Goal: Task Accomplishment & Management: Use online tool/utility

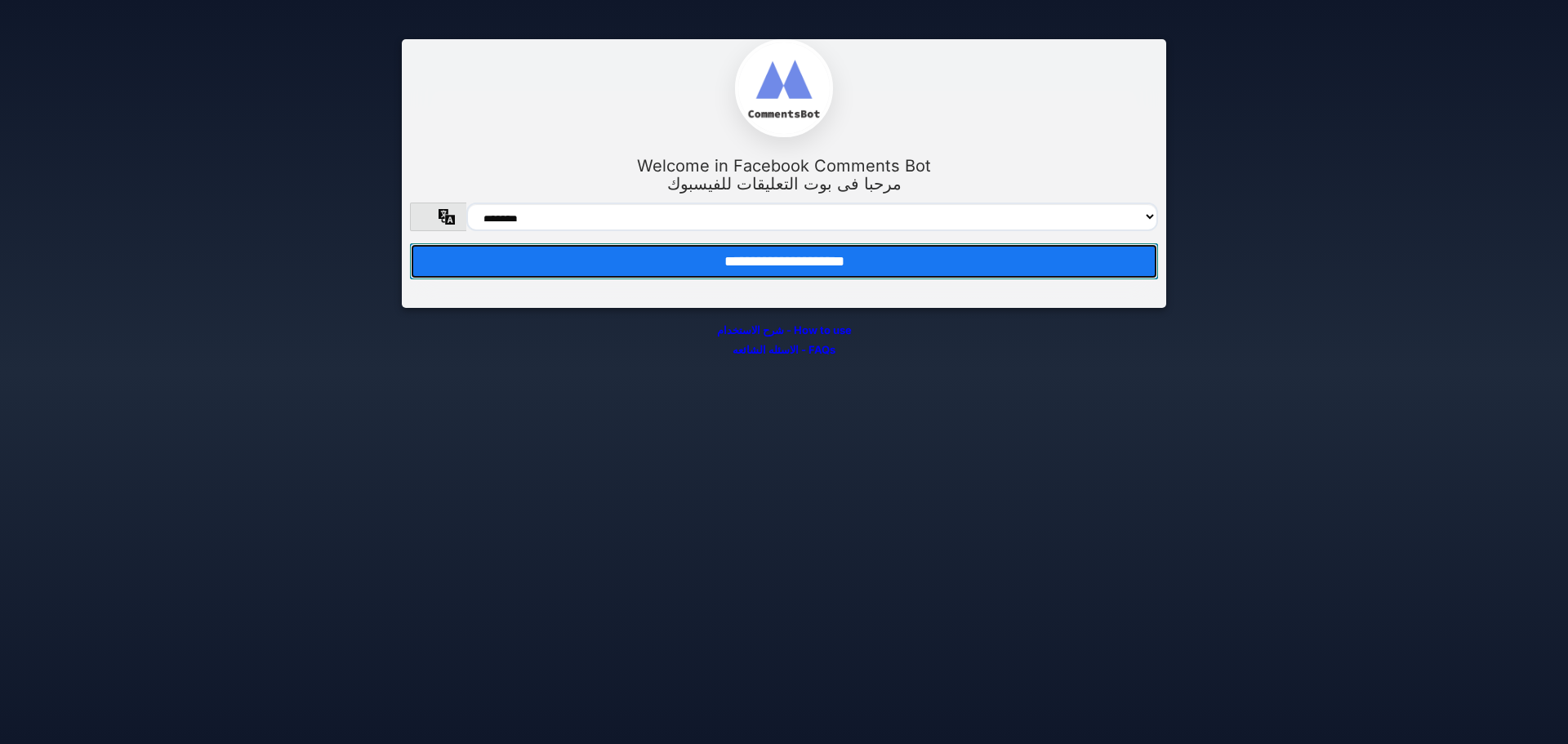
click at [835, 273] on input "**********" at bounding box center [783, 262] width 748 height 36
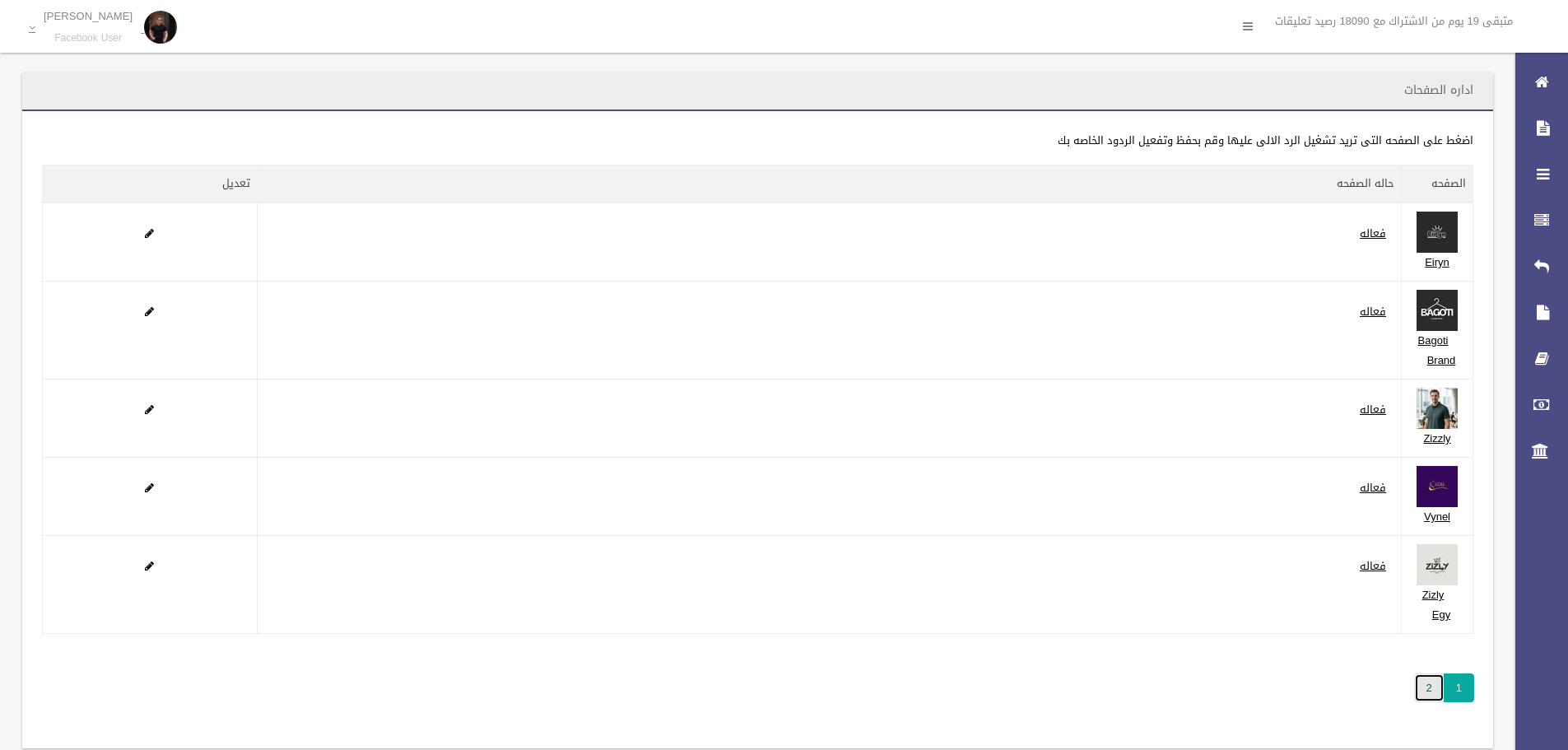
click at [1429, 701] on link "2" at bounding box center [1429, 687] width 30 height 29
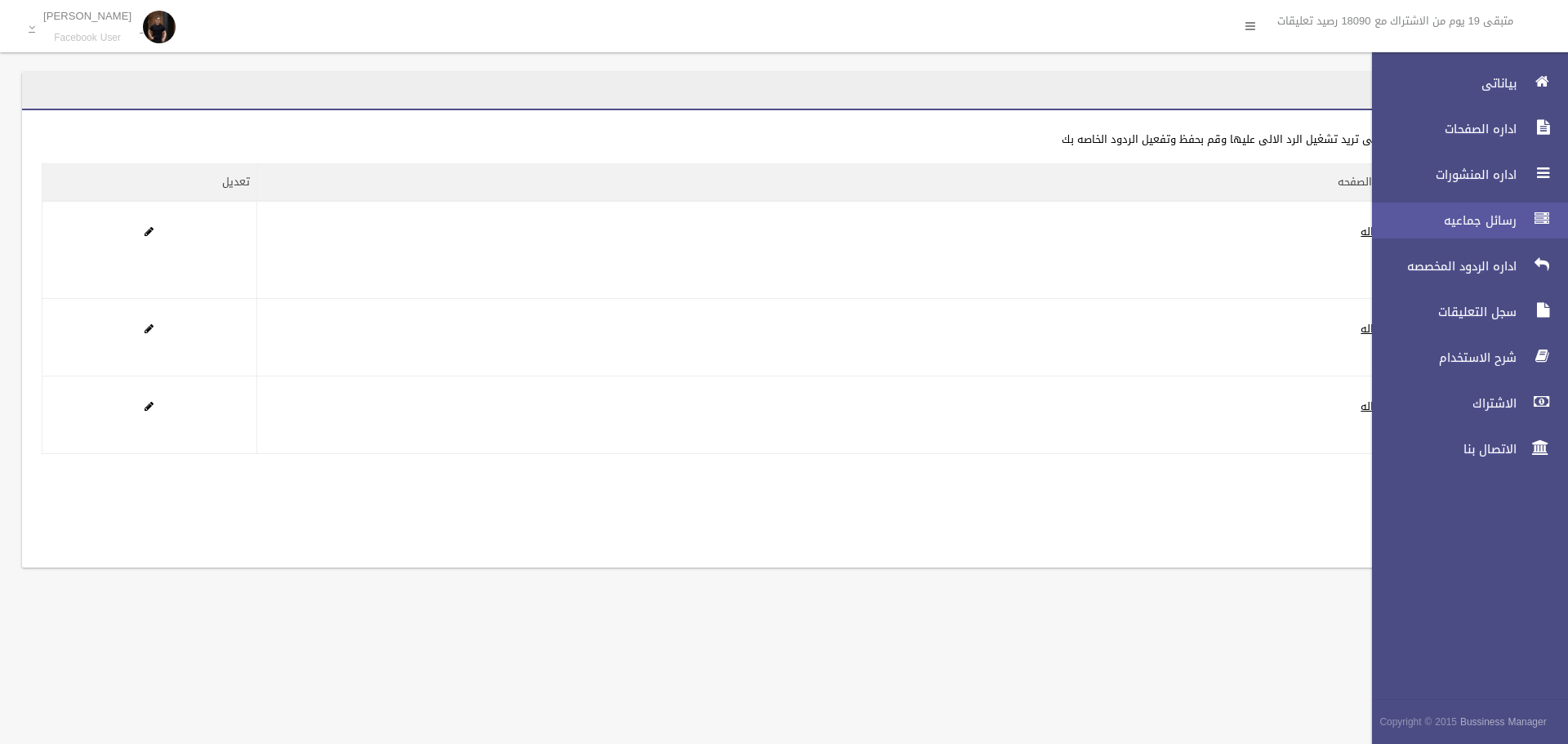
click at [1516, 222] on span "رسائل جماعيه" at bounding box center [1440, 221] width 164 height 16
